Goal: Task Accomplishment & Management: Complete application form

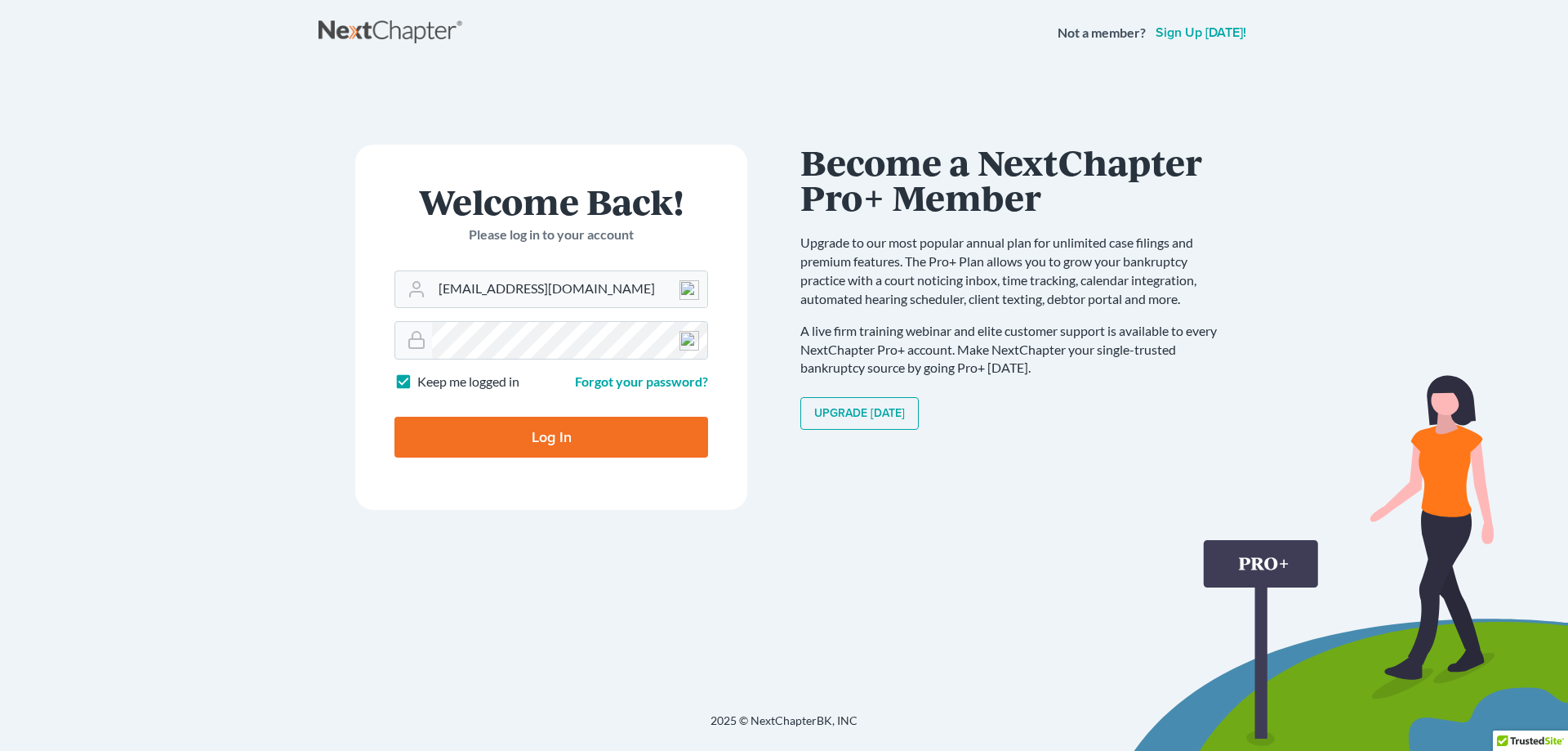
click at [526, 440] on input "Log In" at bounding box center [552, 437] width 314 height 41
type input "Thinking..."
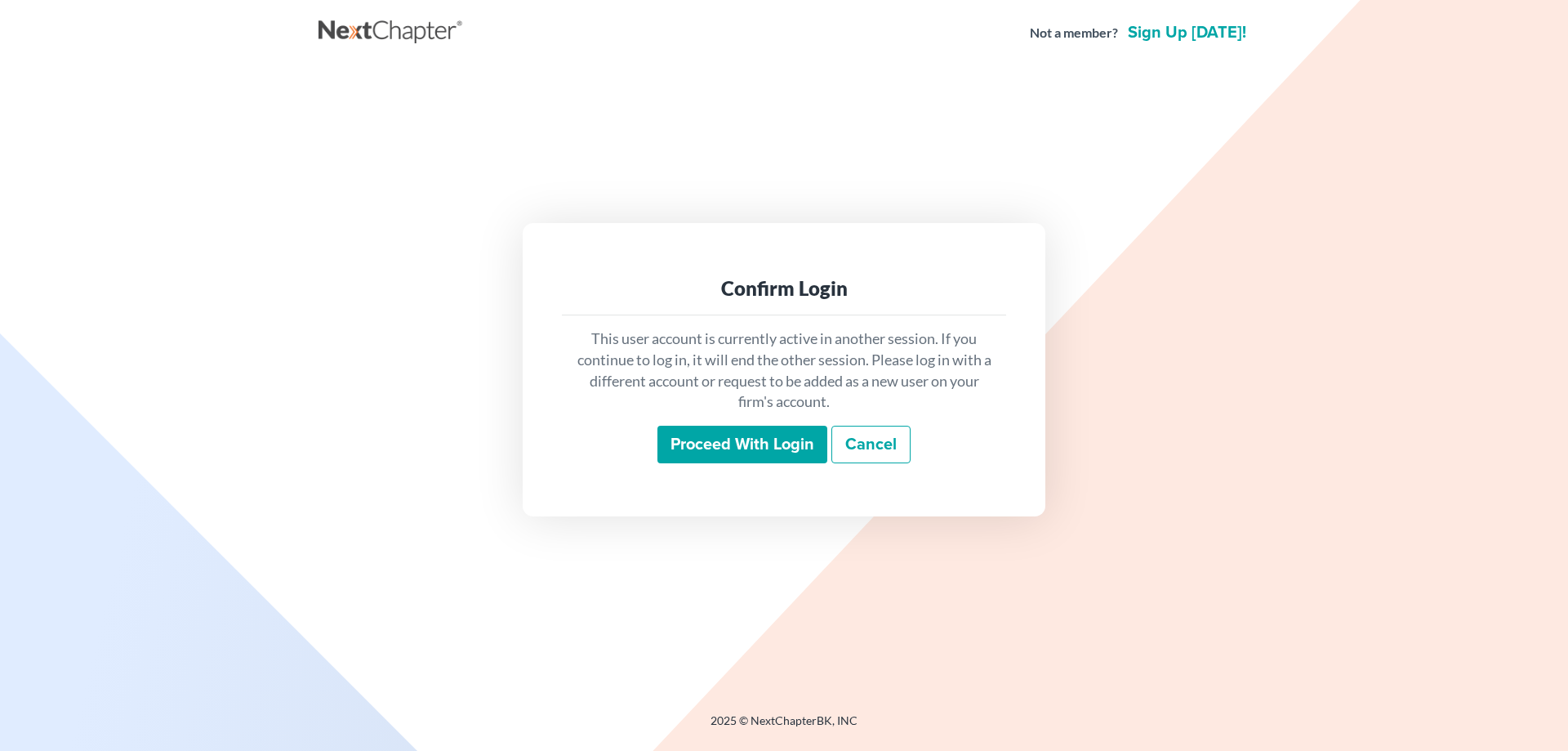
click at [705, 443] on input "Proceed with login" at bounding box center [741, 444] width 170 height 38
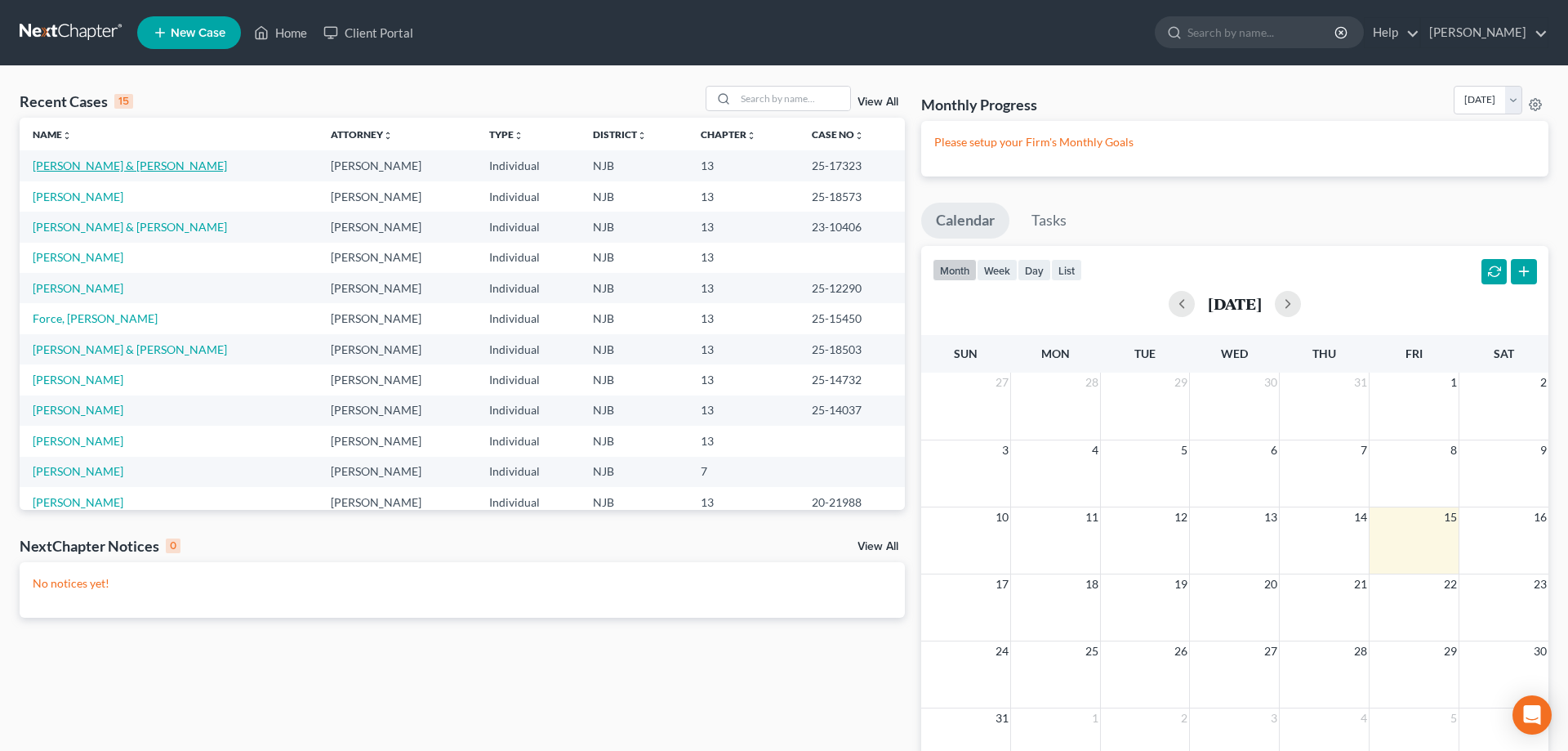
click at [109, 168] on link "[PERSON_NAME] & [PERSON_NAME]" at bounding box center [130, 165] width 194 height 14
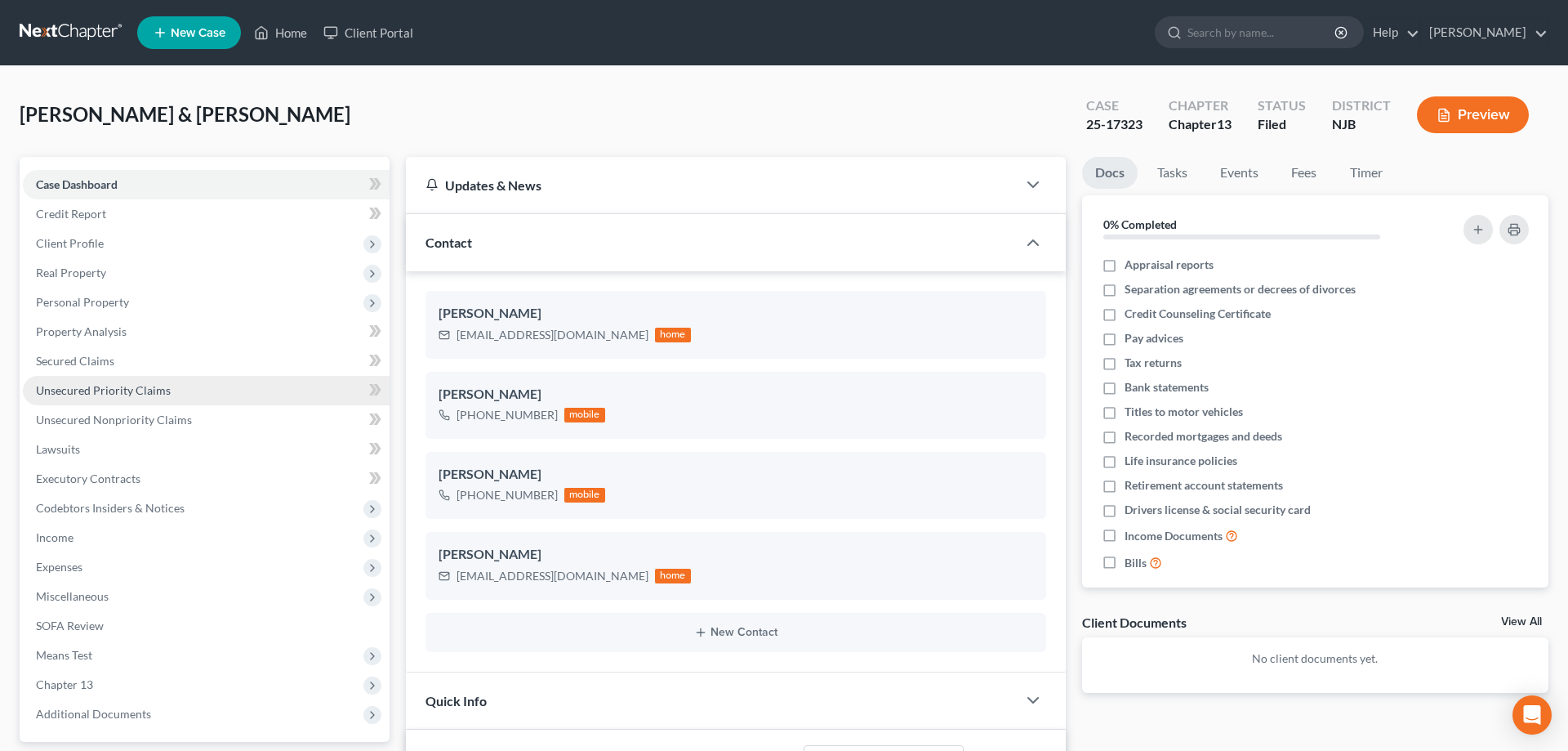
click at [94, 387] on span "Unsecured Priority Claims" at bounding box center [104, 390] width 135 height 14
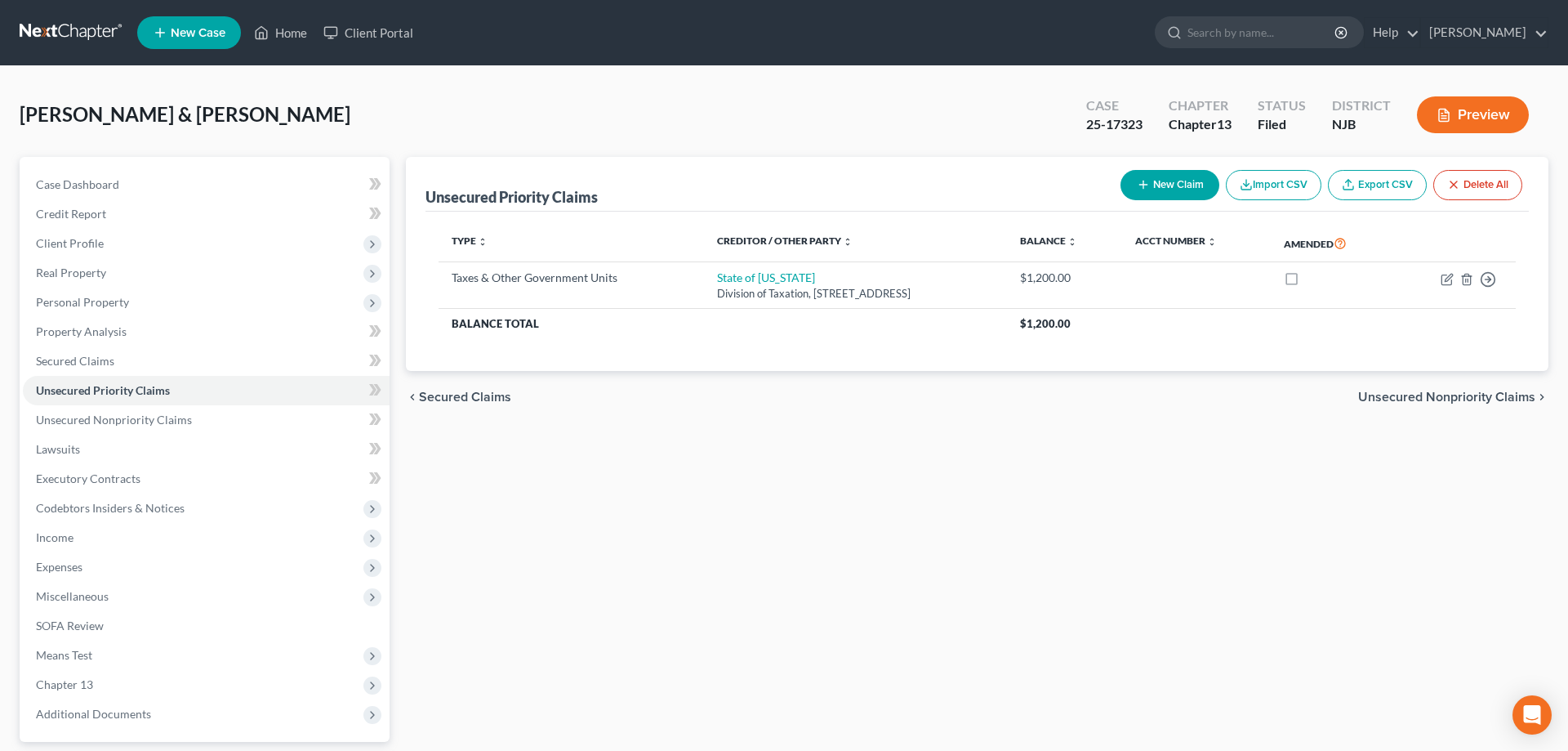
click at [1186, 181] on button "New Claim" at bounding box center [1169, 185] width 99 height 30
select select "2"
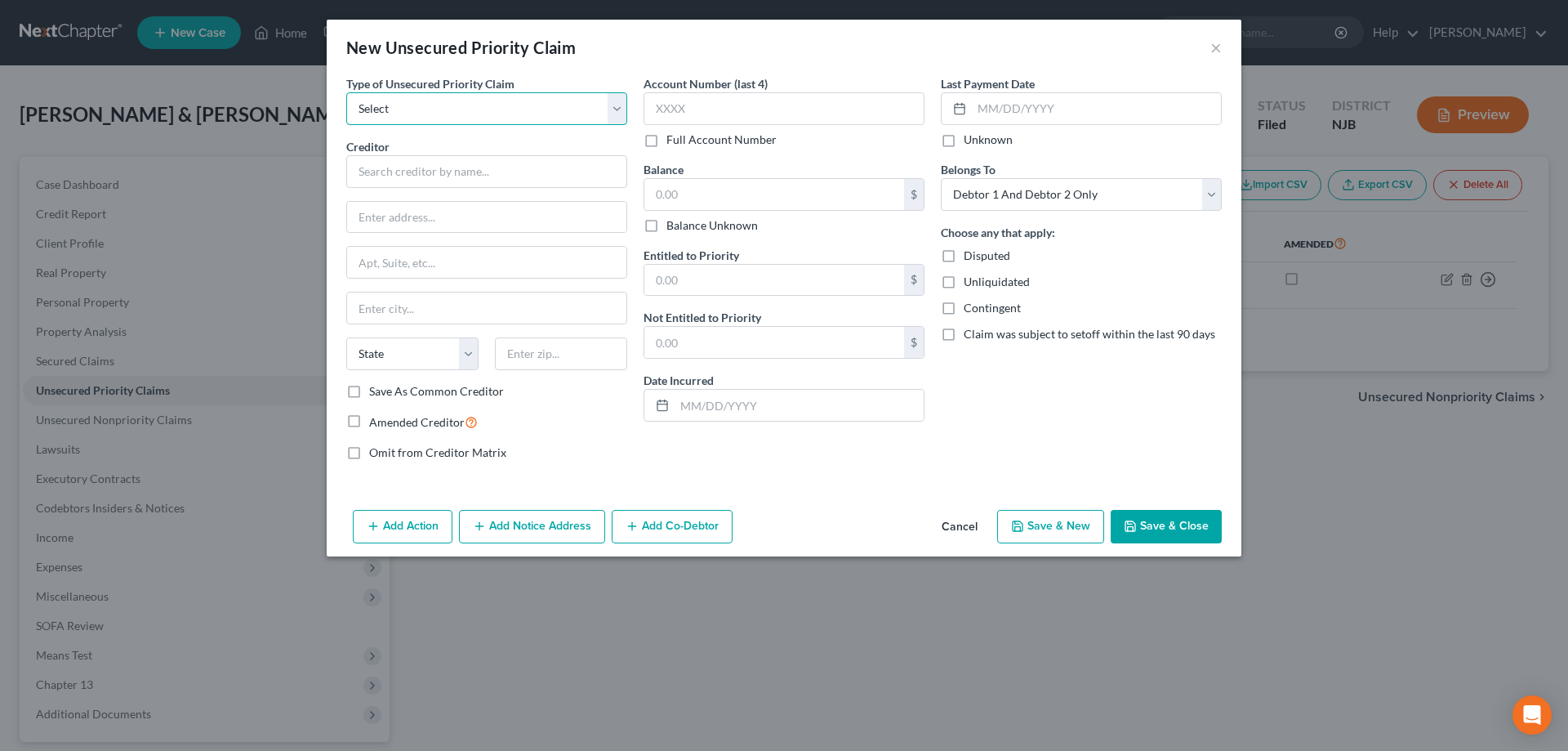
click at [346, 92] on select "Select Taxes & Other Government Units Domestic Support Obligations Extensions o…" at bounding box center [486, 108] width 281 height 33
select select "0"
click option "Taxes & Other Government Units" at bounding box center [0, 0] width 0 height 0
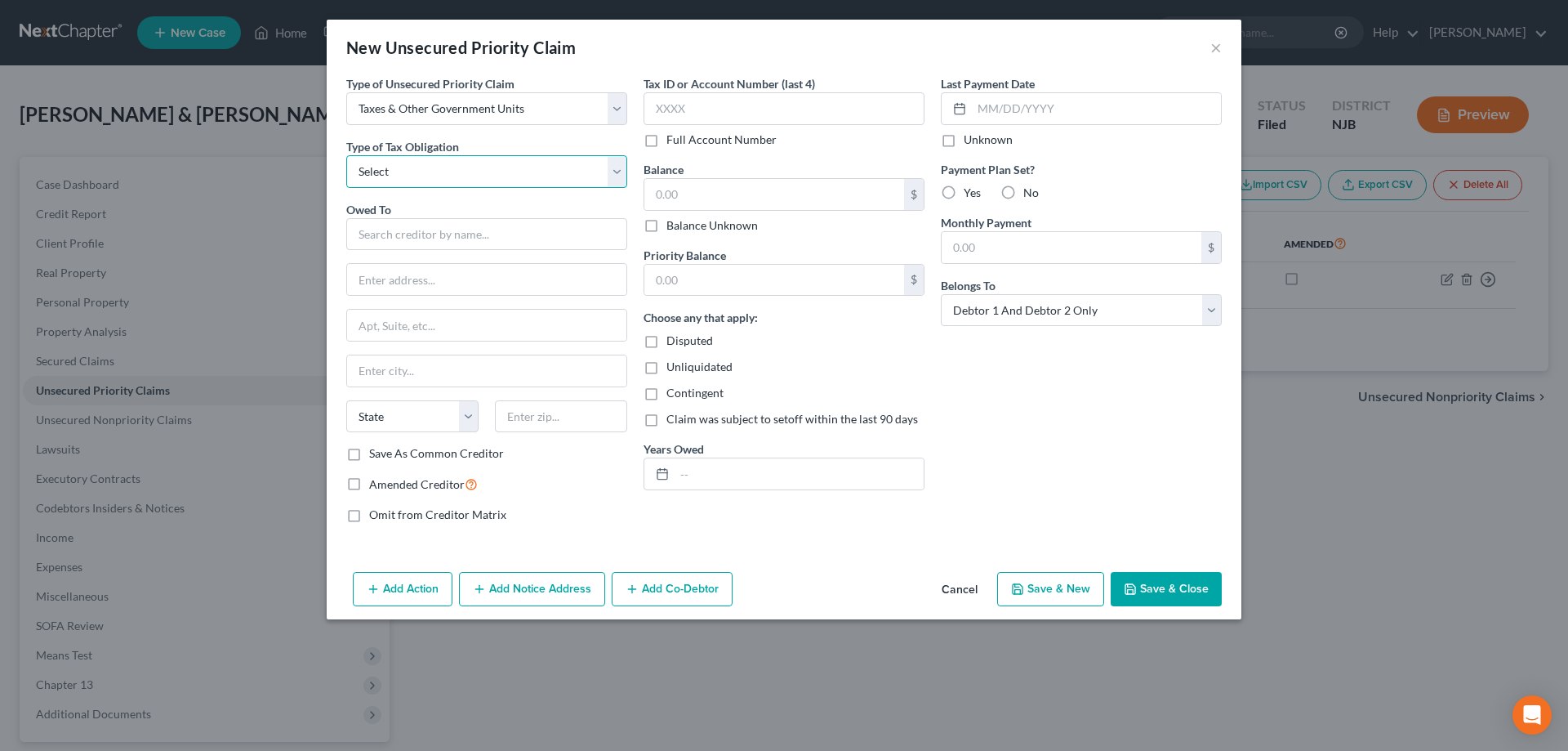
click at [346, 155] on select "Select Federal City State Franchise Tax Board Other" at bounding box center [486, 171] width 281 height 33
select select "1"
click option "City" at bounding box center [0, 0] width 0 height 0
click at [401, 234] on input "text" at bounding box center [486, 234] width 281 height 33
click at [346, 155] on select "Select Federal City State Franchise Tax Board Other" at bounding box center [486, 171] width 281 height 33
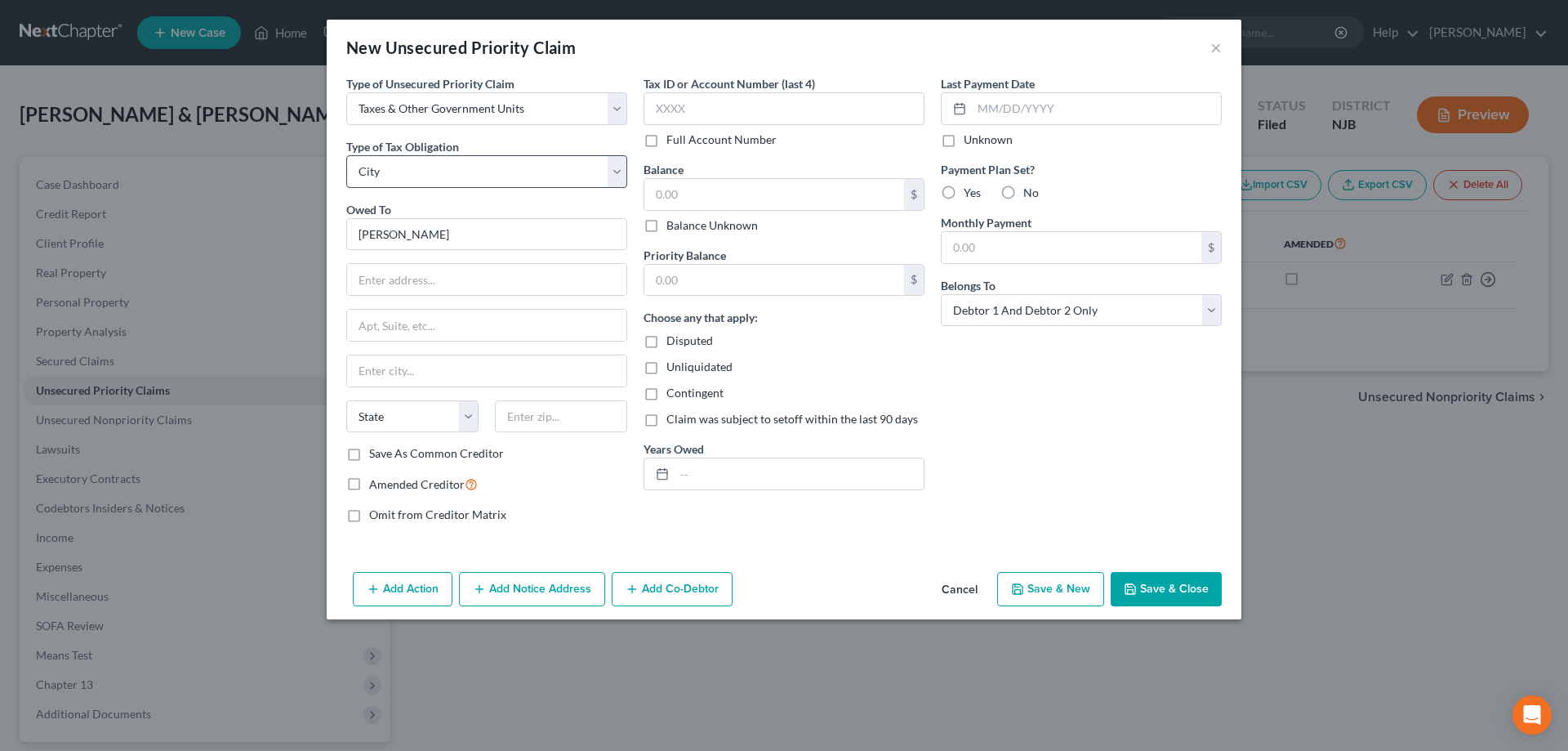
click at [633, 200] on div "Type of Unsecured Priority Claim * Select Taxes & Other Government Units Domest…" at bounding box center [487, 305] width 297 height 461
click at [480, 230] on input "[PERSON_NAME]" at bounding box center [486, 234] width 281 height 33
type input "[PERSON_NAME] Sewerage Authority"
click at [452, 285] on input "text" at bounding box center [486, 279] width 279 height 31
click at [362, 278] on input "776" at bounding box center [486, 279] width 279 height 31
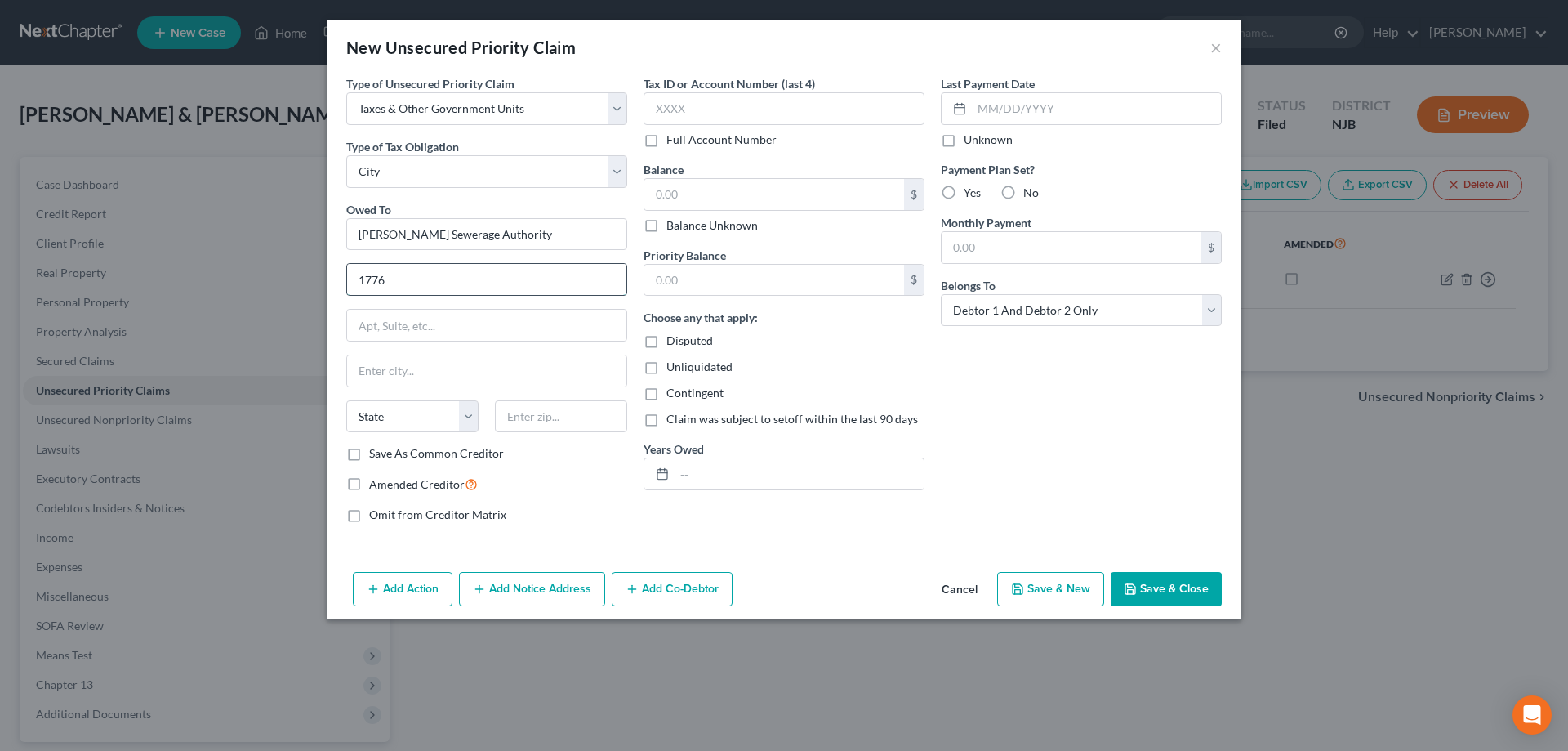
click at [410, 278] on input "1776" at bounding box center [486, 279] width 279 height 31
type input "[STREET_ADDRESS]"
click at [568, 419] on input "text" at bounding box center [561, 416] width 132 height 33
type input "08360"
type input "Vineland"
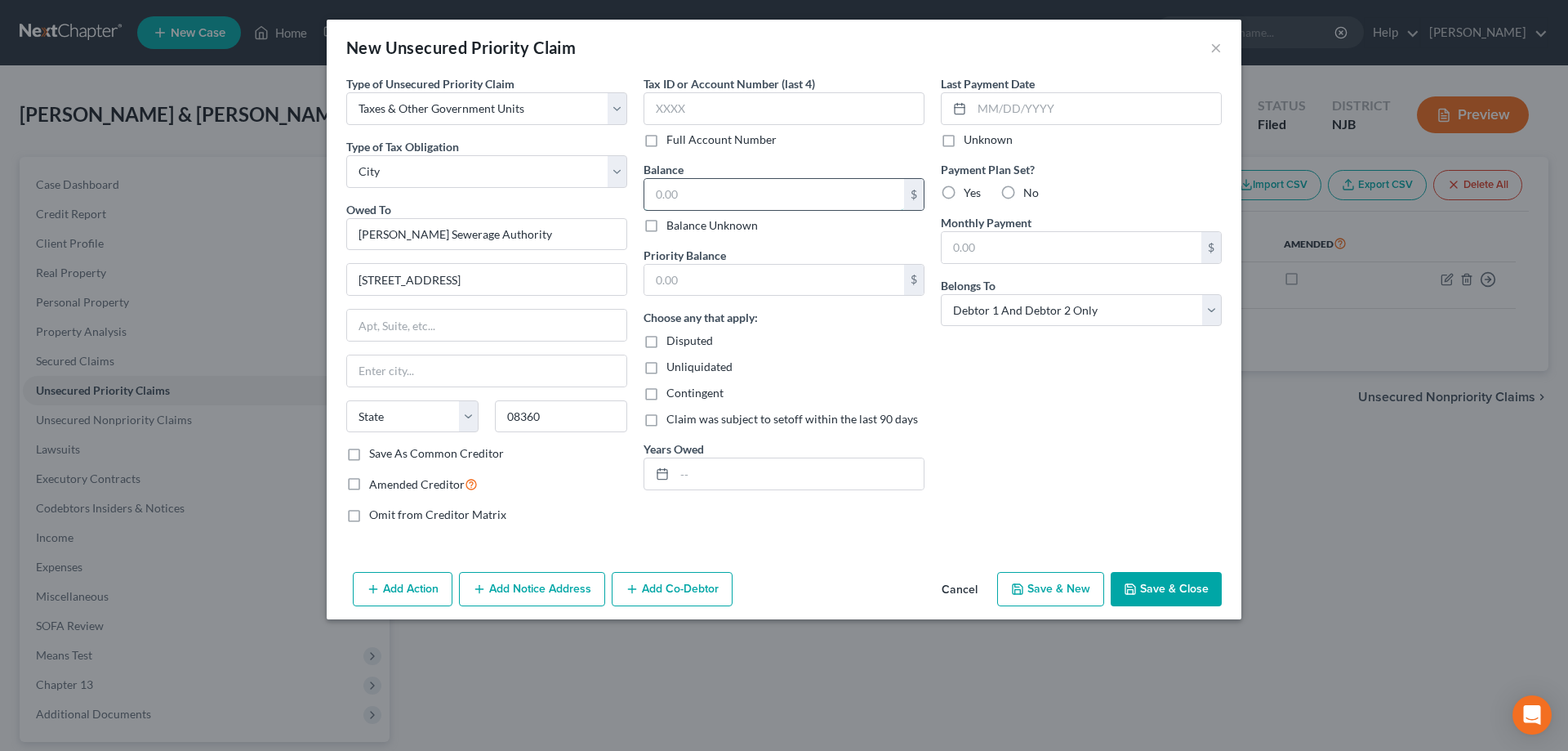
select select "33"
click at [733, 189] on input "text" at bounding box center [774, 194] width 260 height 31
type input "1,228.32"
click at [1183, 596] on button "Save & Close" at bounding box center [1166, 589] width 111 height 35
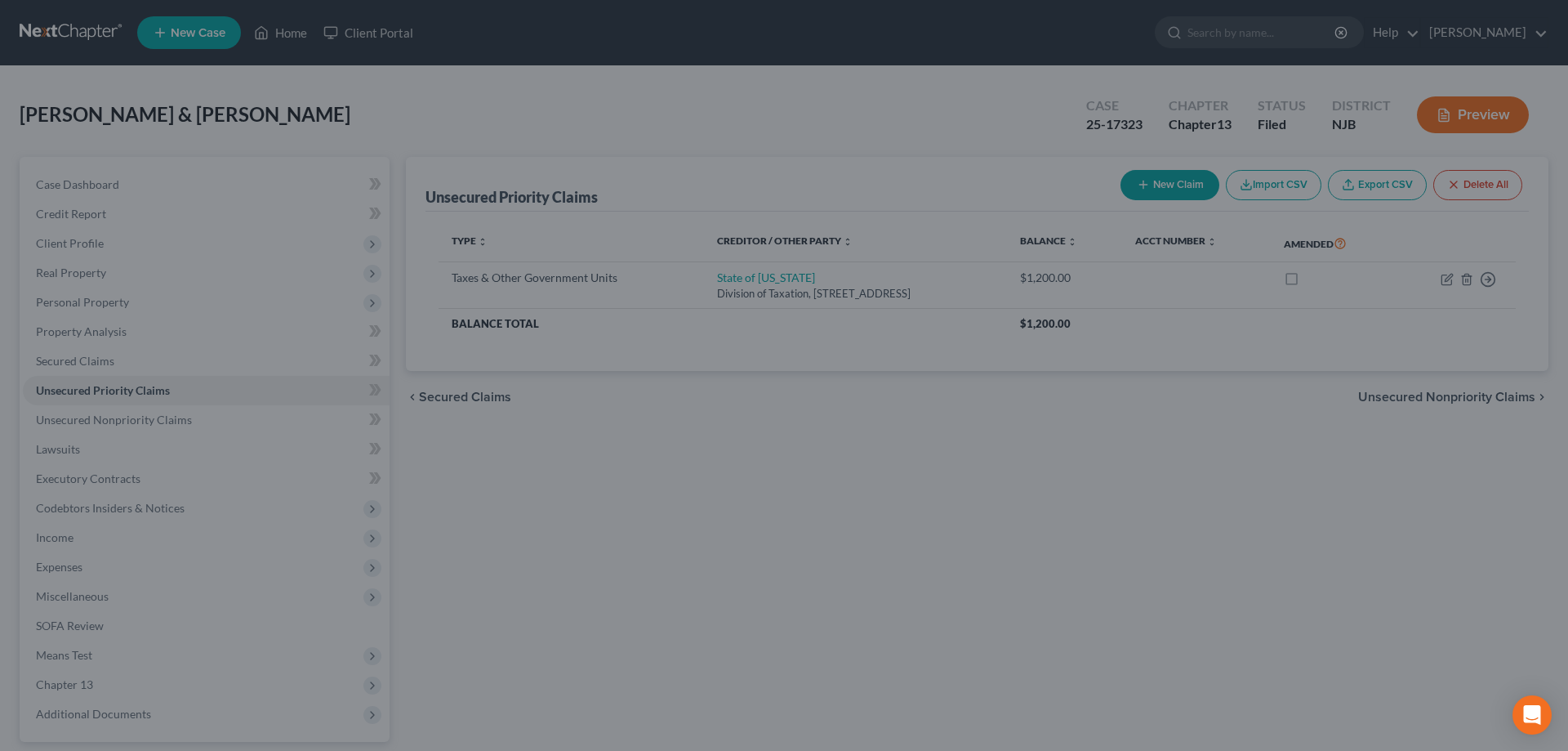
type input "0.00"
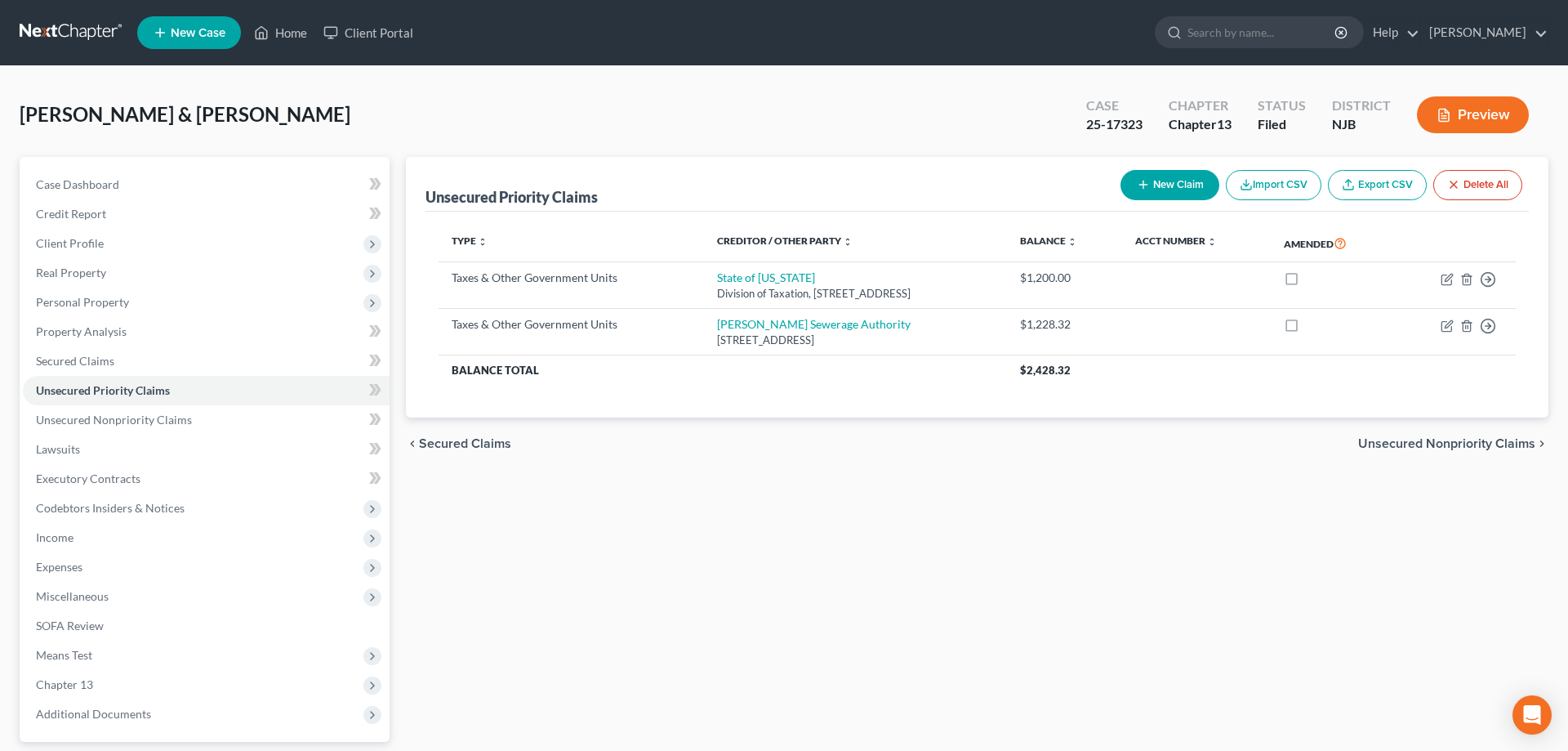
click at [1454, 124] on button "Preview" at bounding box center [1472, 115] width 112 height 37
